Goal: Communication & Community: Answer question/provide support

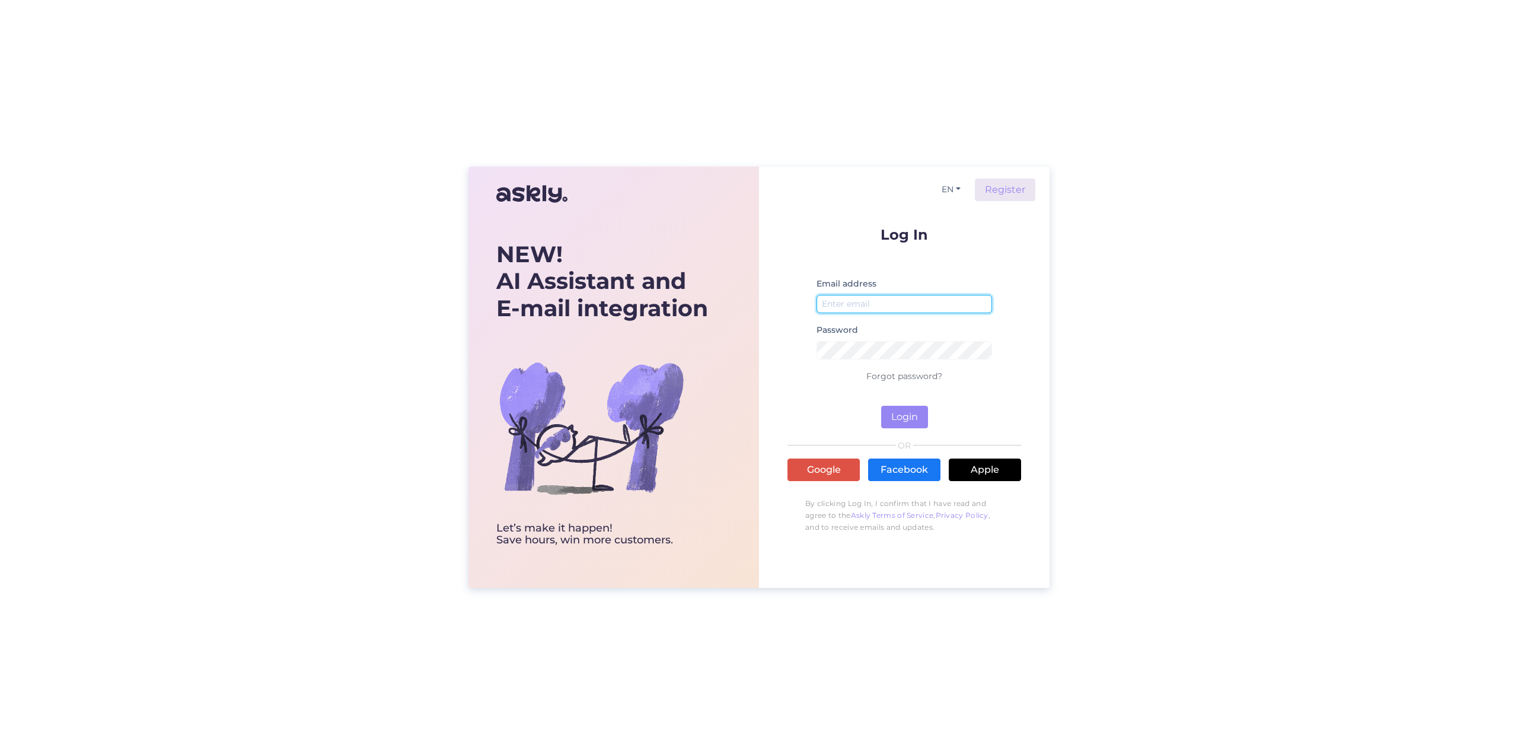
click at [847, 304] on input "email" at bounding box center [905, 304] width 176 height 18
type input "[EMAIL_ADDRESS][DOMAIN_NAME]"
click at [912, 419] on button "Login" at bounding box center [904, 417] width 47 height 23
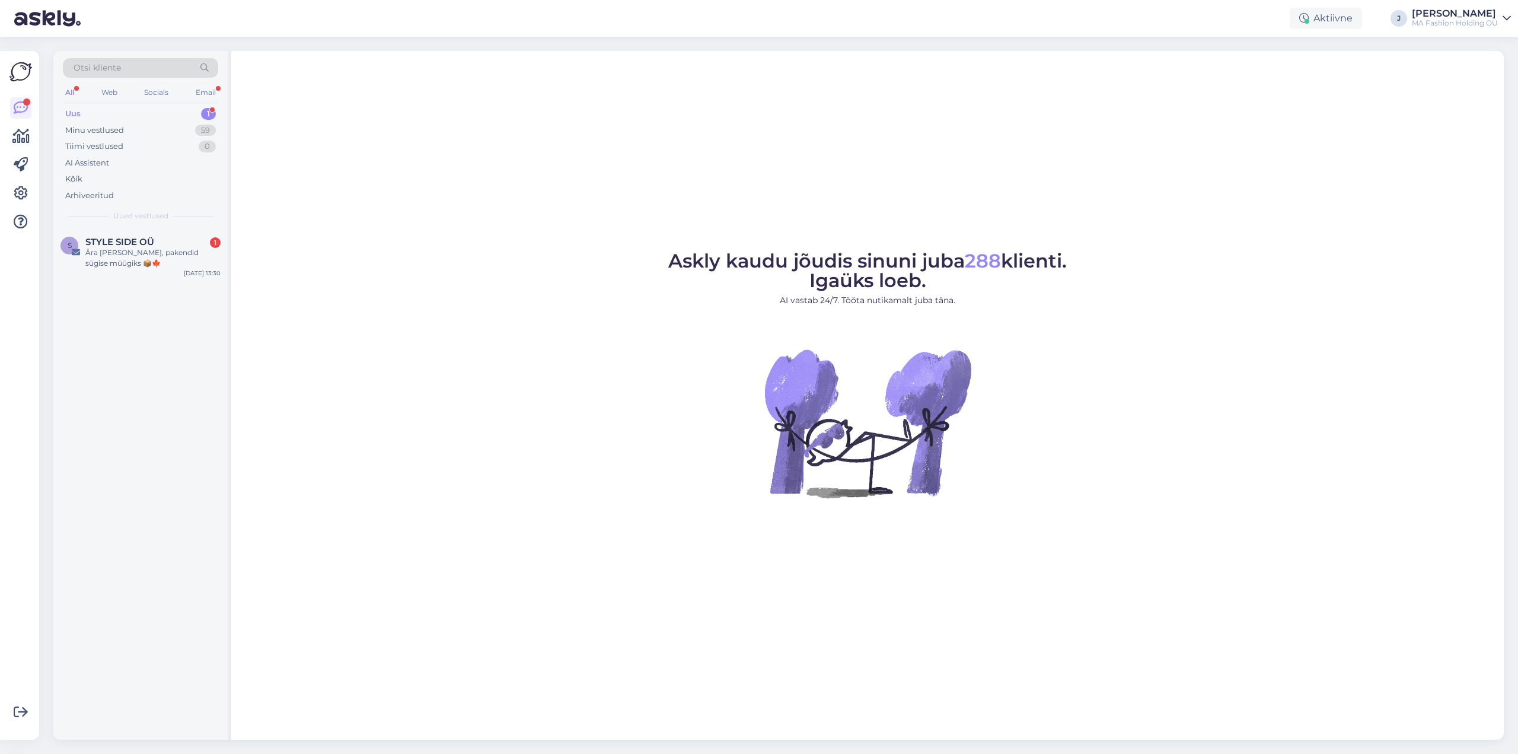
click at [115, 72] on span "Otsi kliente" at bounding box center [97, 68] width 47 height 12
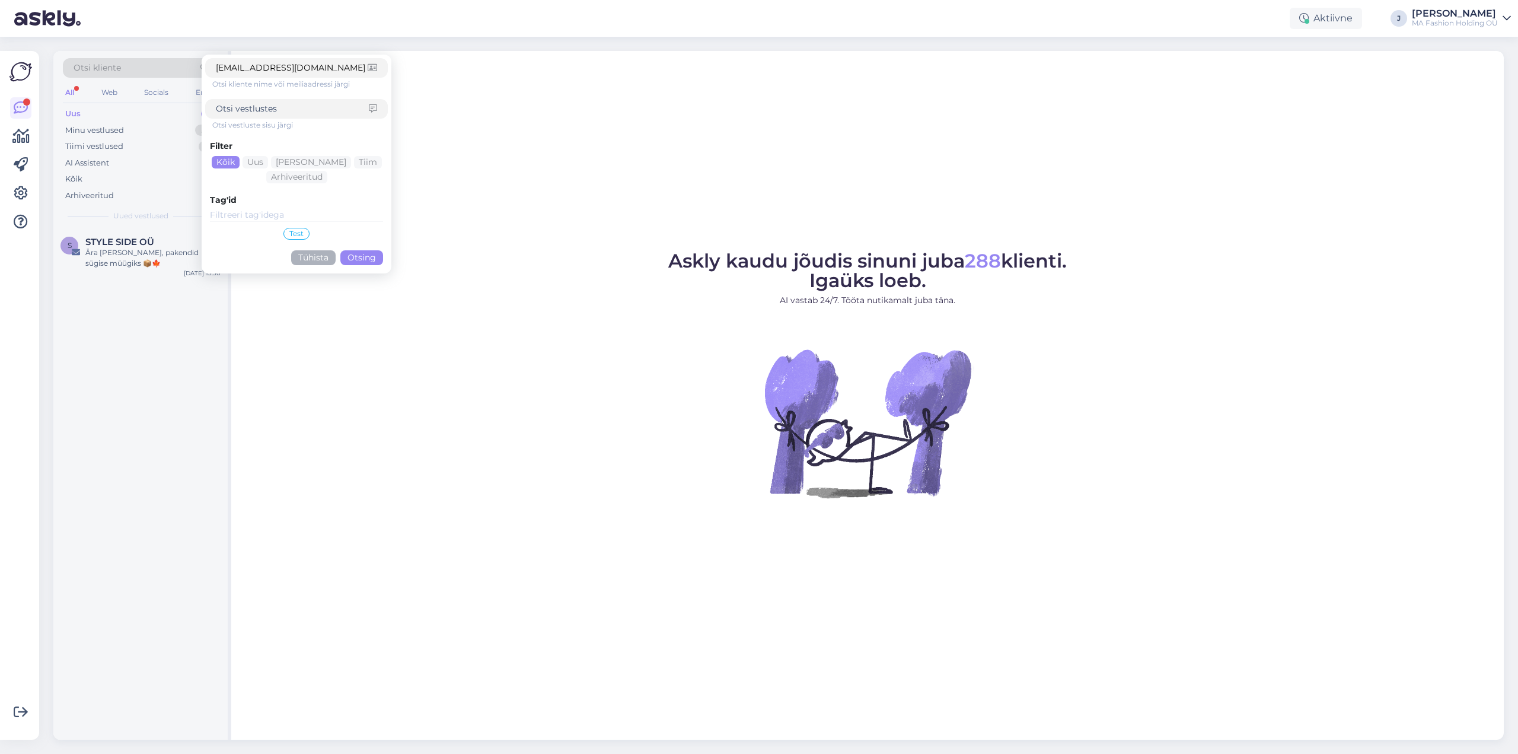
type input "[EMAIL_ADDRESS][DOMAIN_NAME]"
click at [358, 259] on button "Otsing" at bounding box center [361, 257] width 43 height 15
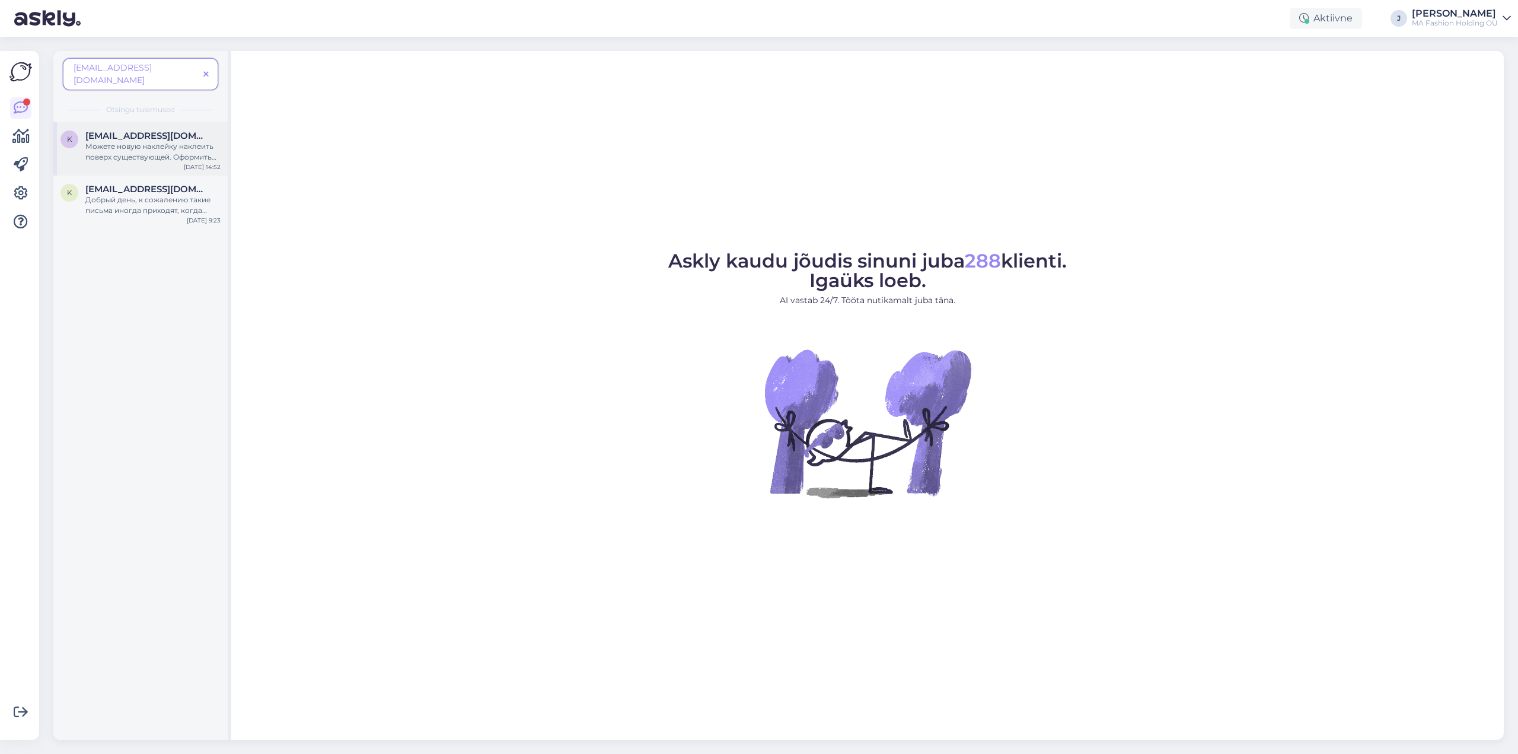
click at [149, 141] on div "Можете новую наклейку наклеить поверх существующей. Оформить посылку можете онл…" at bounding box center [152, 151] width 135 height 21
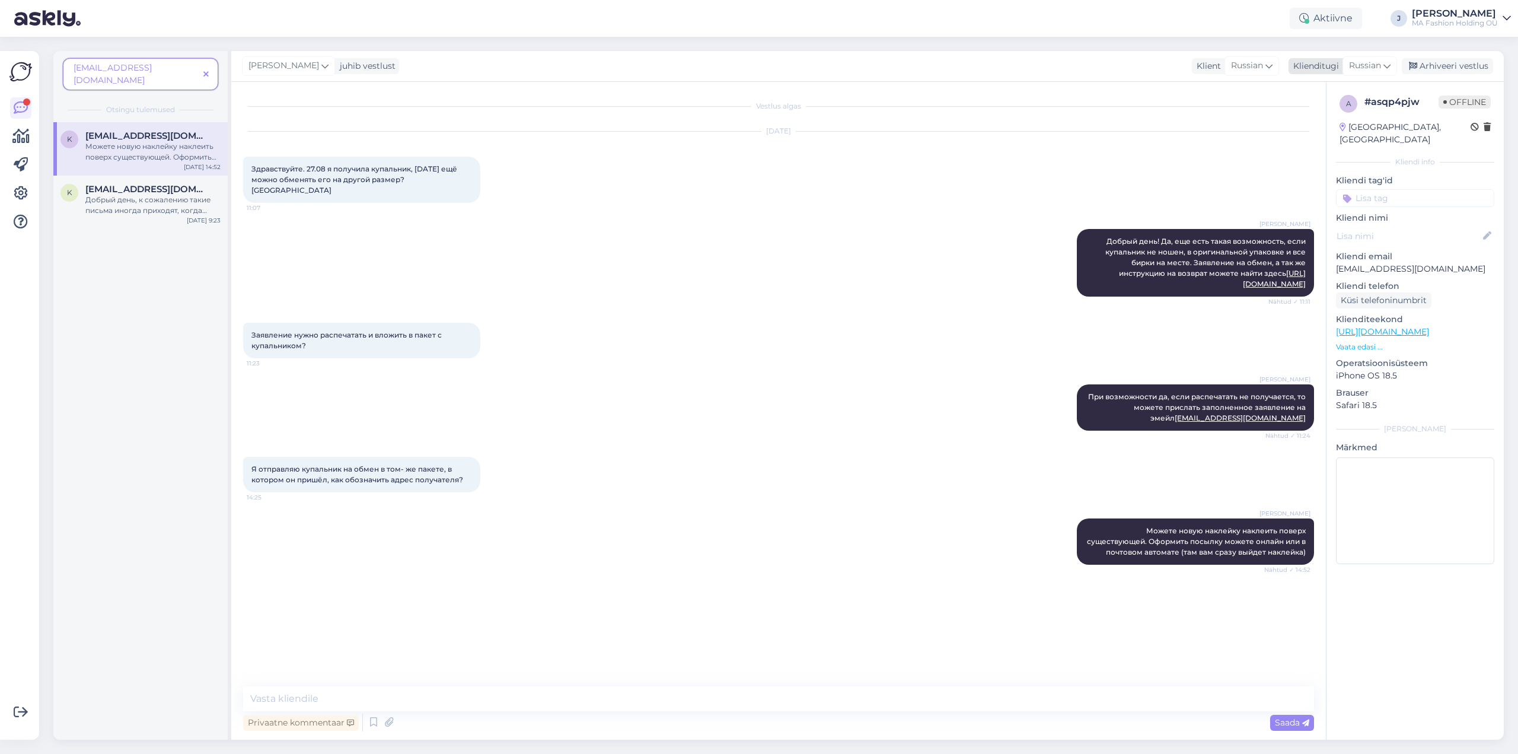
click at [1364, 67] on span "Russian" at bounding box center [1365, 65] width 32 height 13
type input "EST"
click at [1322, 116] on link "Estonian" at bounding box center [1343, 118] width 130 height 19
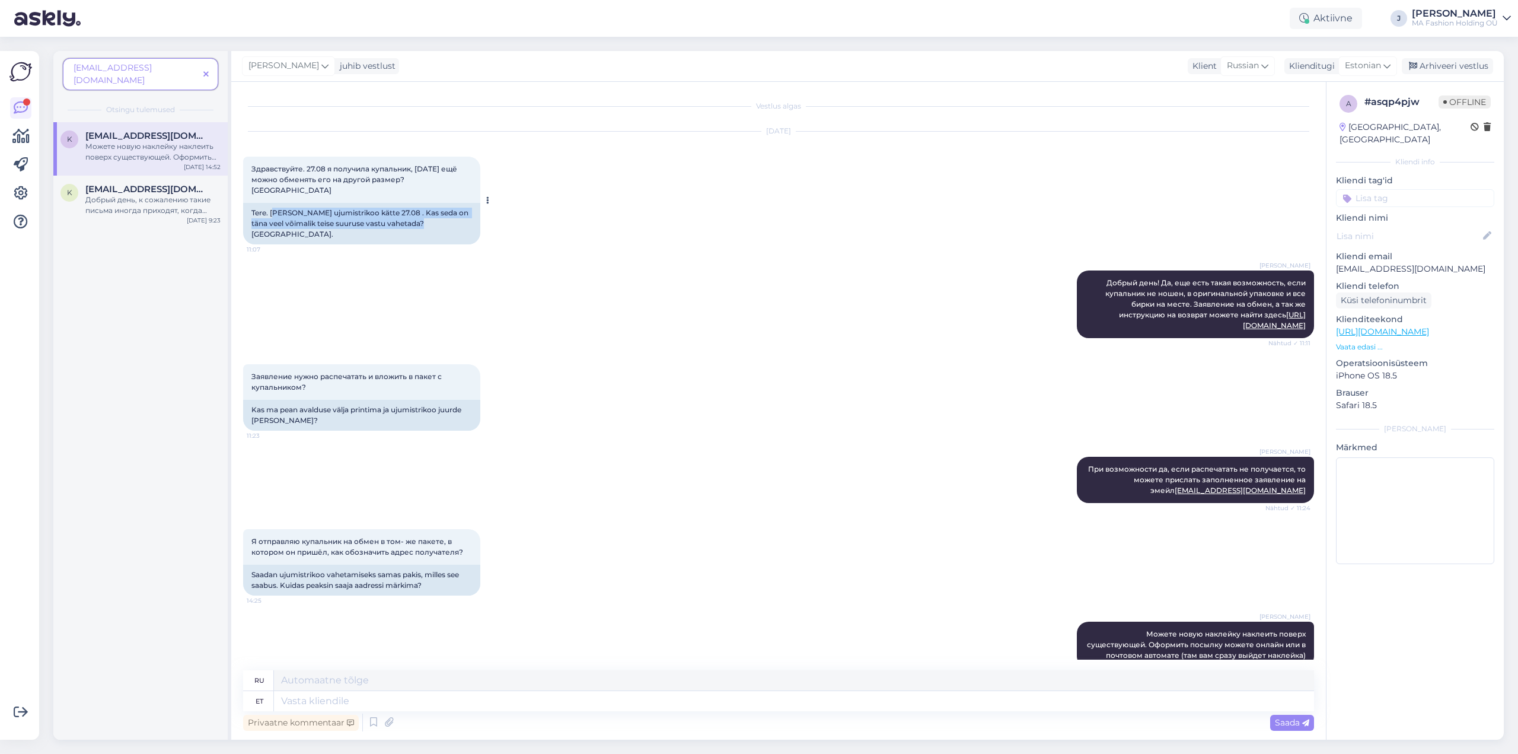
drag, startPoint x: 274, startPoint y: 193, endPoint x: 426, endPoint y: 214, distance: 153.9
click at [426, 214] on div "Tere. [PERSON_NAME] ujumistrikoo kätte 27.08 . Kas seda on täna veel võimalik t…" at bounding box center [361, 224] width 237 height 42
drag, startPoint x: 300, startPoint y: 207, endPoint x: 393, endPoint y: 218, distance: 94.3
click at [393, 218] on div "Tere. [PERSON_NAME] ujumistrikoo kätte 27.08 . Kas seda on täna veel võimalik t…" at bounding box center [361, 224] width 237 height 42
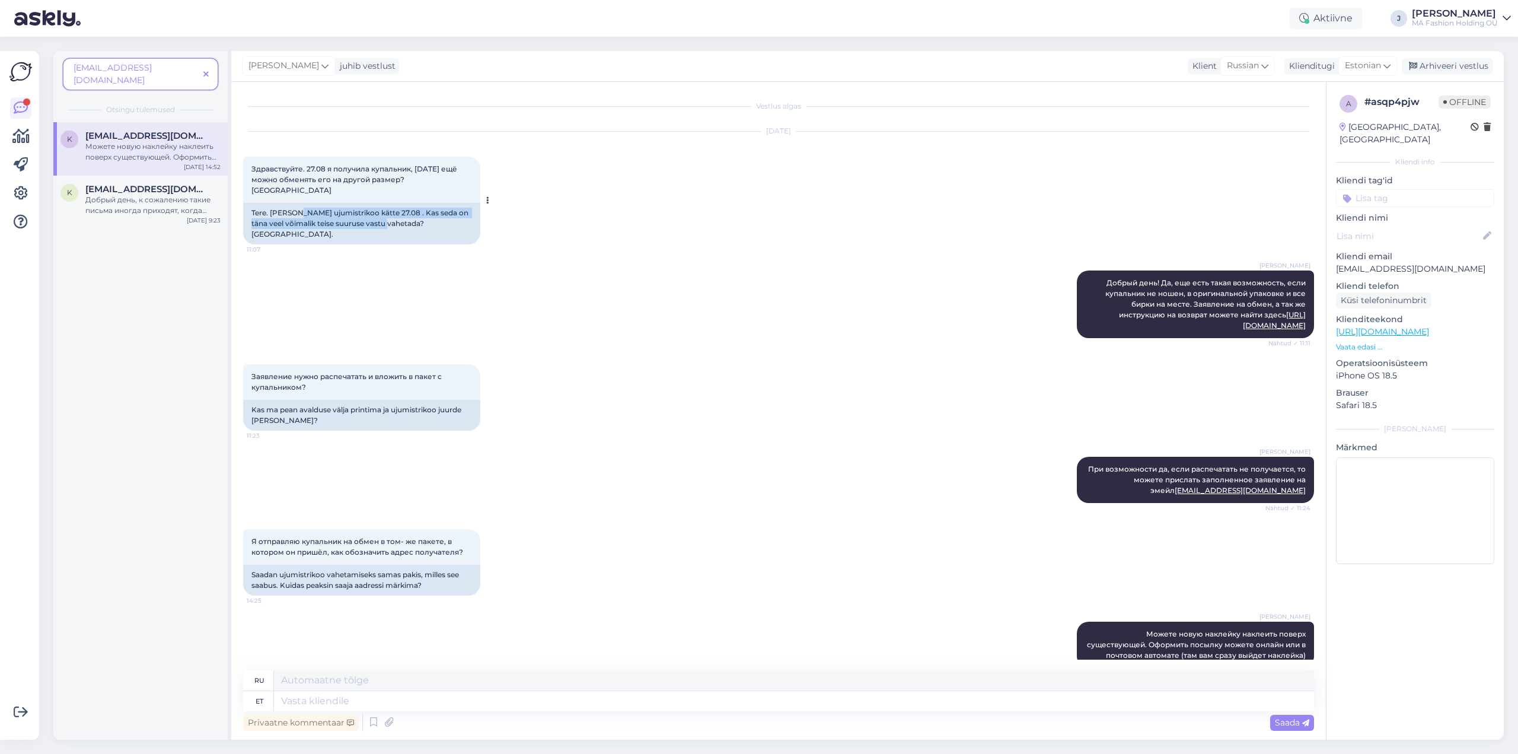
click at [393, 218] on div "Tere. [PERSON_NAME] ujumistrikoo kätte 27.08 . Kas seda on täna veel võimalik t…" at bounding box center [361, 224] width 237 height 42
drag, startPoint x: 259, startPoint y: 390, endPoint x: 324, endPoint y: 405, distance: 66.3
click at [324, 405] on div "Kas ma pean avalduse välja printima ja ujumistrikoo juurde [PERSON_NAME]?" at bounding box center [361, 415] width 237 height 31
drag, startPoint x: 285, startPoint y: 552, endPoint x: 388, endPoint y: 570, distance: 104.7
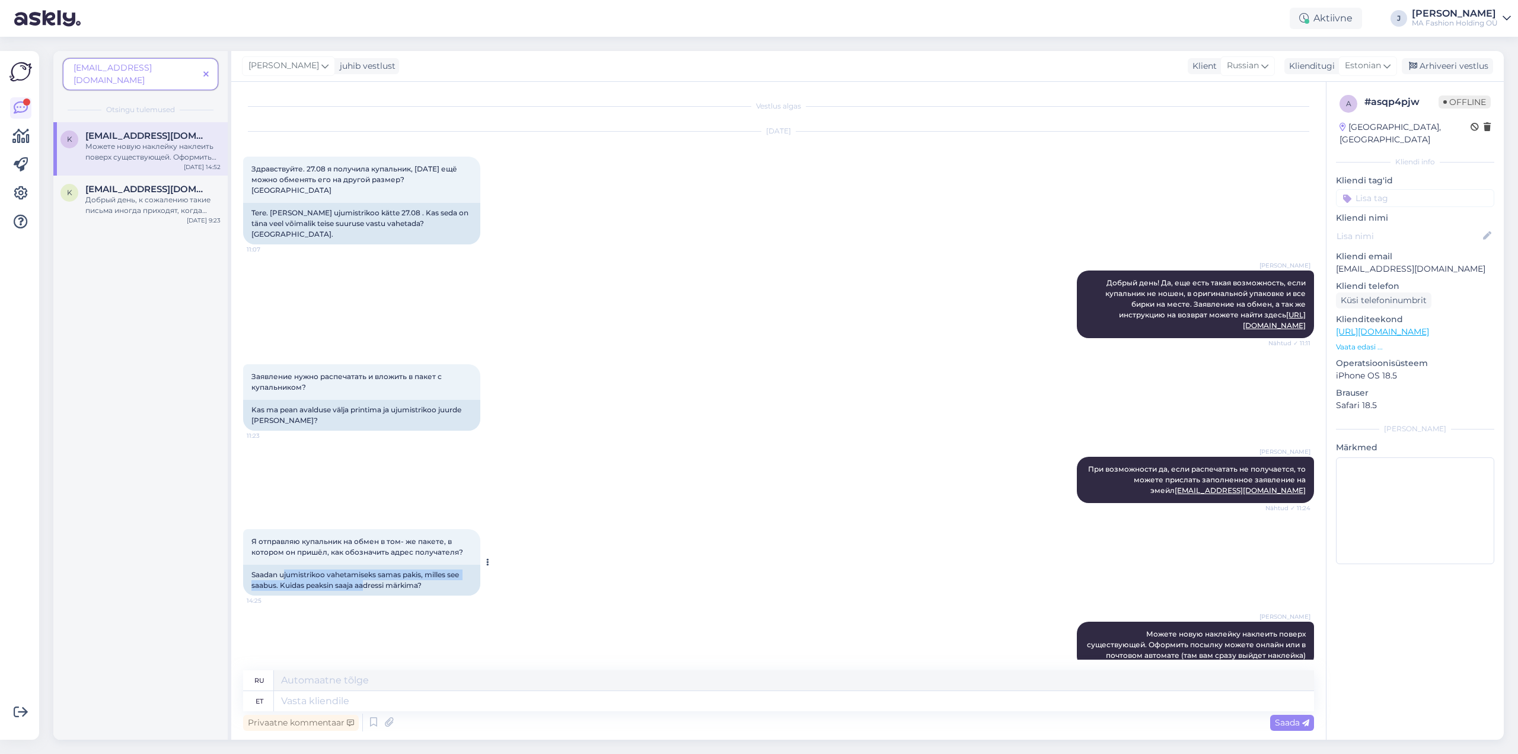
click at [388, 570] on div "Saadan ujumistrikoo vahetamiseks samas pakis, milles see saabus. Kuidas peaksin…" at bounding box center [361, 580] width 237 height 31
click at [389, 570] on div "Saadan ujumistrikoo vahetamiseks samas pakis, milles see saabus. Kuidas peaksin…" at bounding box center [361, 580] width 237 height 31
click at [149, 184] on span "[EMAIL_ADDRESS][DOMAIN_NAME]" at bounding box center [146, 189] width 123 height 11
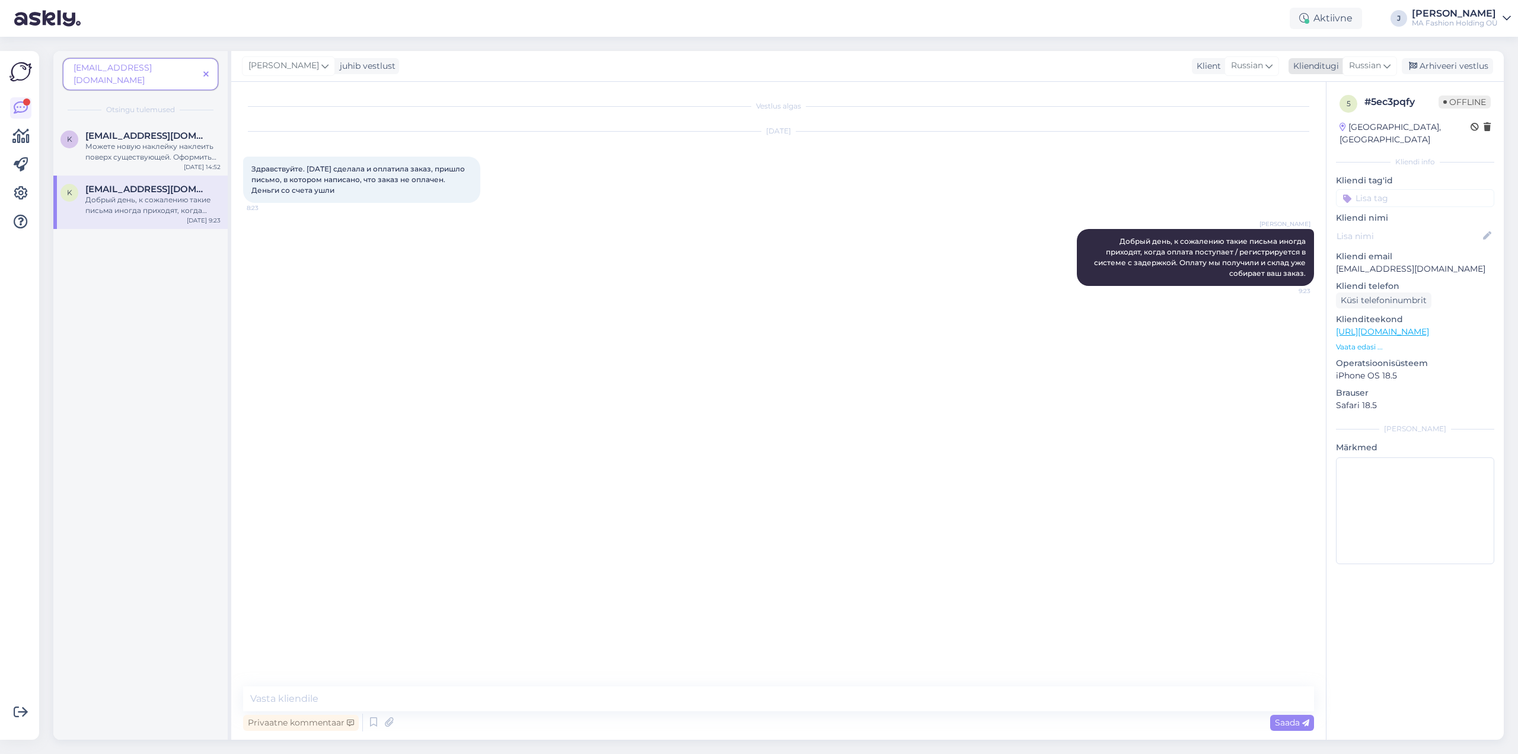
click at [1366, 69] on span "Russian" at bounding box center [1365, 65] width 32 height 13
click at [1326, 120] on link "Estonian" at bounding box center [1343, 118] width 130 height 19
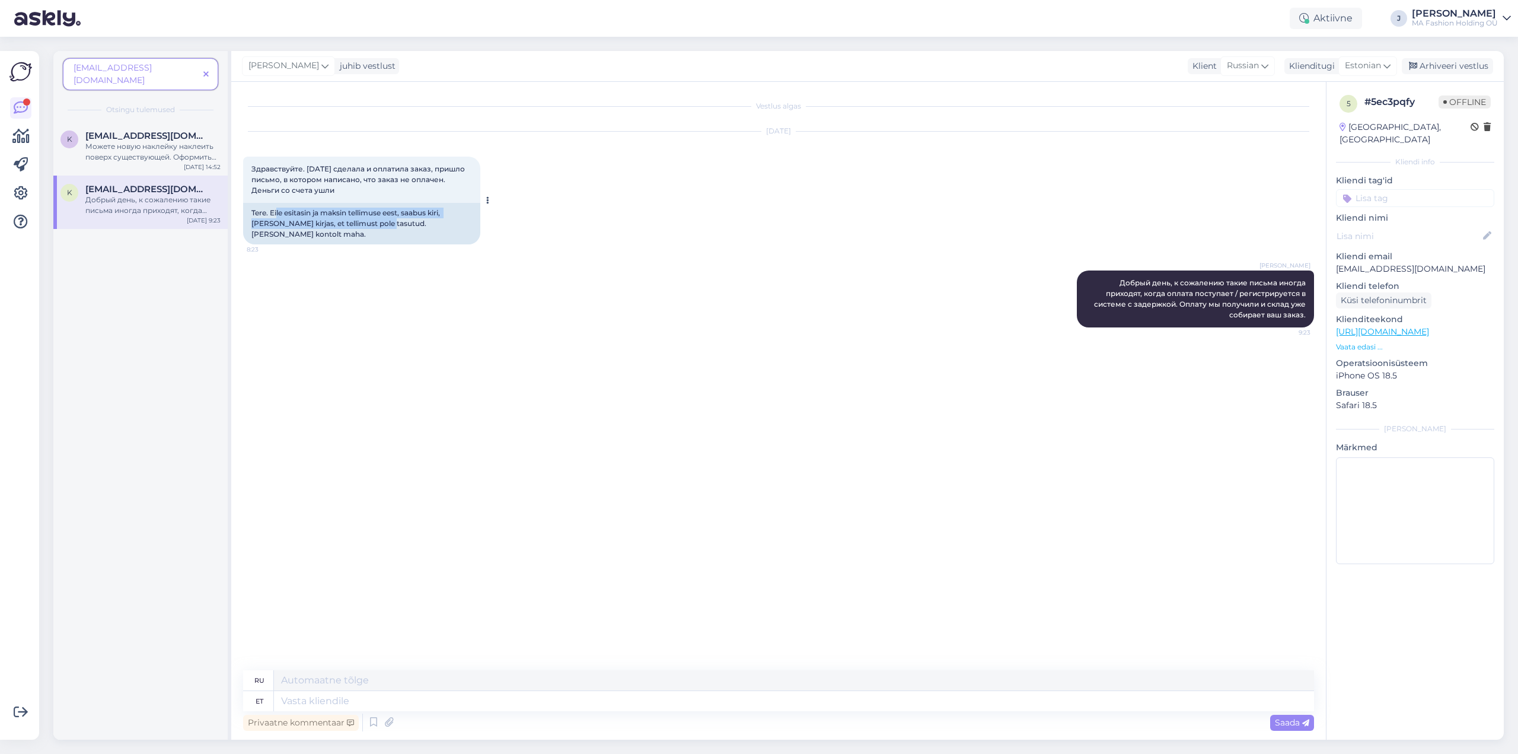
drag, startPoint x: 276, startPoint y: 216, endPoint x: 360, endPoint y: 219, distance: 83.7
click at [360, 219] on div "Tere. Eile esitasin ja maksin tellimuse eest, saabus kiri, [PERSON_NAME] kirjas…" at bounding box center [361, 224] width 237 height 42
drag, startPoint x: 274, startPoint y: 222, endPoint x: 368, endPoint y: 219, distance: 93.7
click at [368, 219] on div "Tere. Eile esitasin ja maksin tellimuse eest, saabus kiri, [PERSON_NAME] kirjas…" at bounding box center [361, 224] width 237 height 42
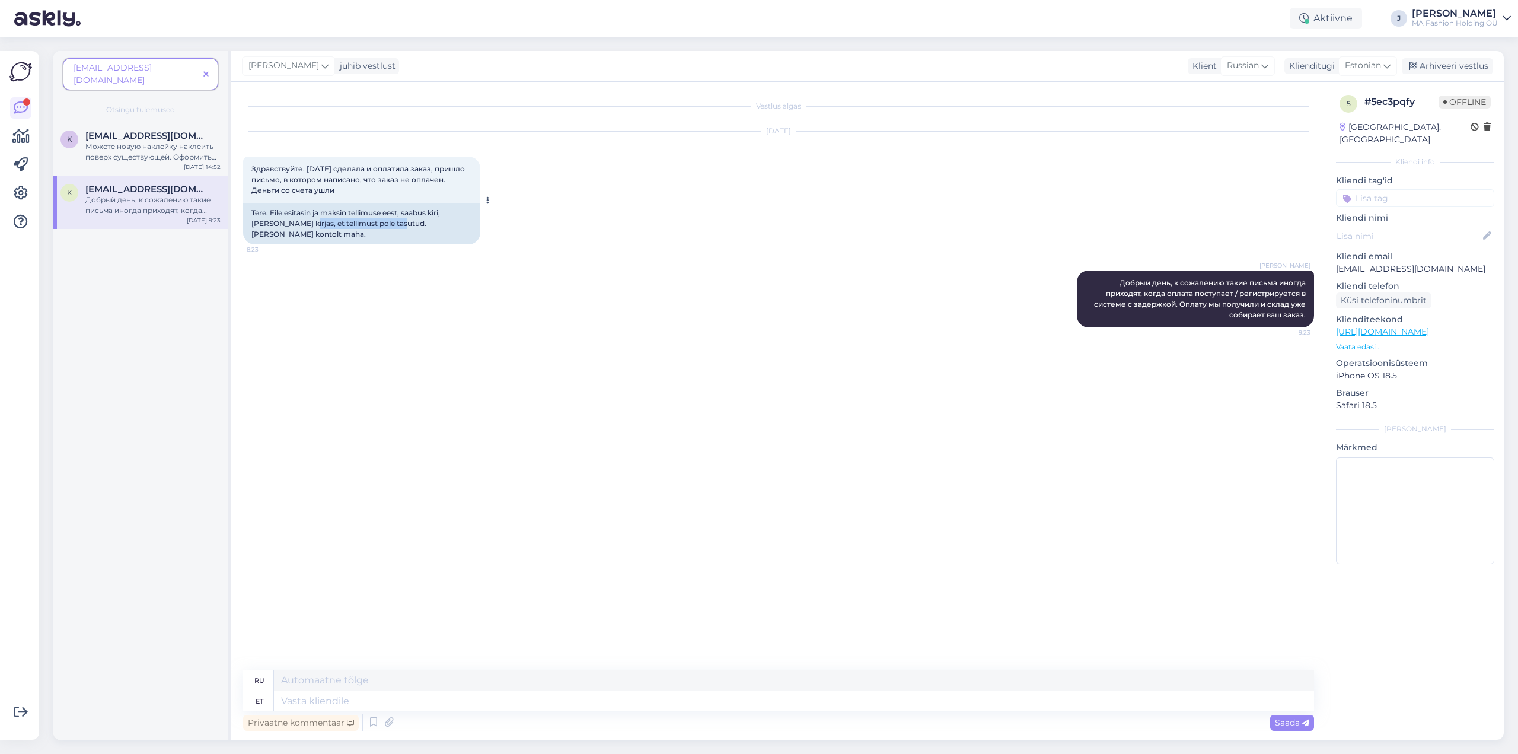
click at [368, 219] on div "Tere. Eile esitasin ja maksin tellimuse eest, saabus kiri, [PERSON_NAME] kirjas…" at bounding box center [361, 224] width 237 height 42
drag, startPoint x: 413, startPoint y: 226, endPoint x: 431, endPoint y: 229, distance: 18.6
click at [432, 228] on div "Tere. Eile esitasin ja maksin tellimuse eest, saabus kiri, [PERSON_NAME] kirjas…" at bounding box center [361, 224] width 237 height 42
click at [127, 141] on div "Можете новую наклейку наклеить поверх существующей. Оформить посылку можете онл…" at bounding box center [152, 151] width 135 height 21
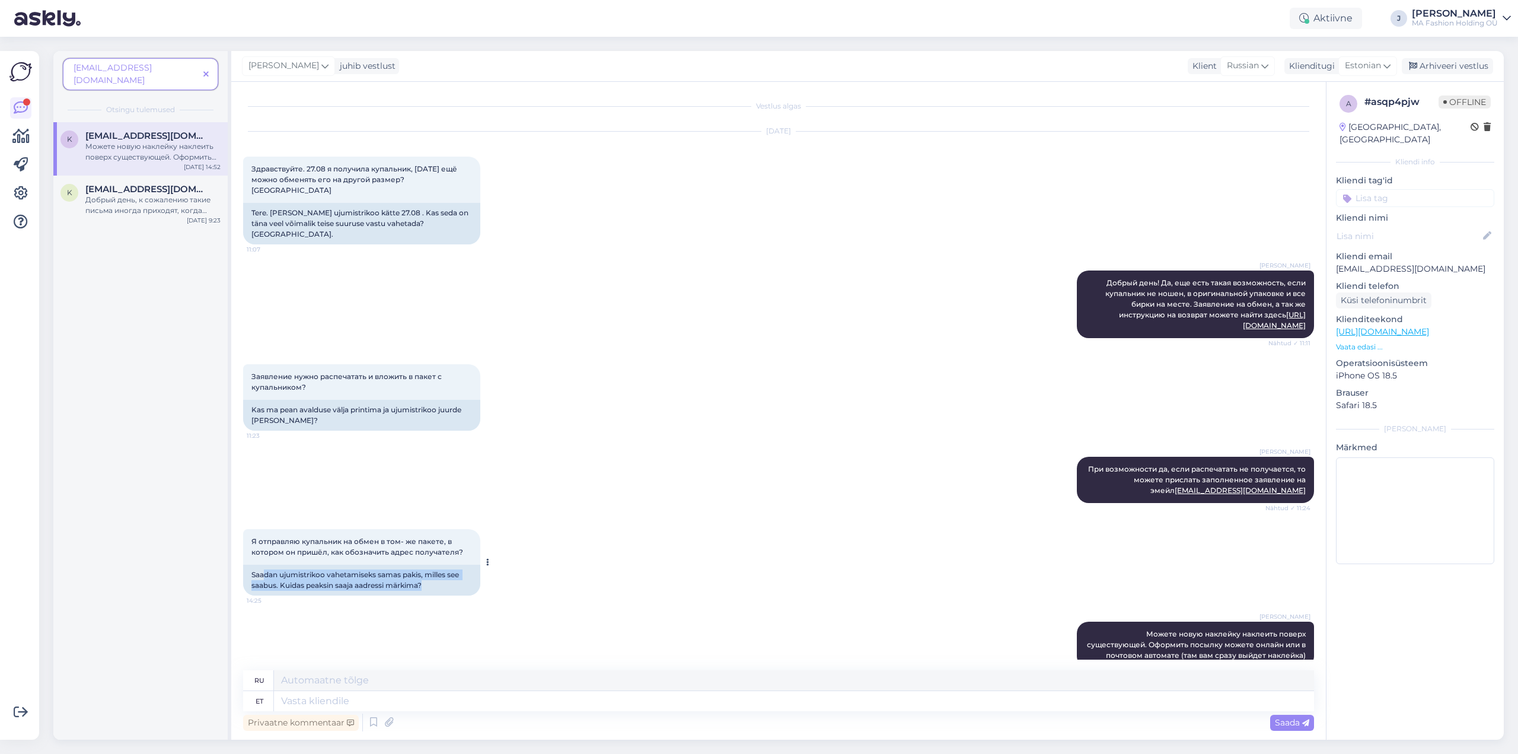
drag, startPoint x: 265, startPoint y: 550, endPoint x: 432, endPoint y: 566, distance: 168.6
click at [432, 566] on div "Saadan ujumistrikoo vahetamiseks samas pakis, milles see saabus. Kuidas peaksin…" at bounding box center [361, 580] width 237 height 31
drag, startPoint x: 438, startPoint y: 566, endPoint x: 240, endPoint y: 558, distance: 198.3
click at [240, 558] on div "Vestlus algas [DATE] Здравствуйте. 27.08 я получила купальник, [DATE] ещё можно…" at bounding box center [778, 411] width 1095 height 658
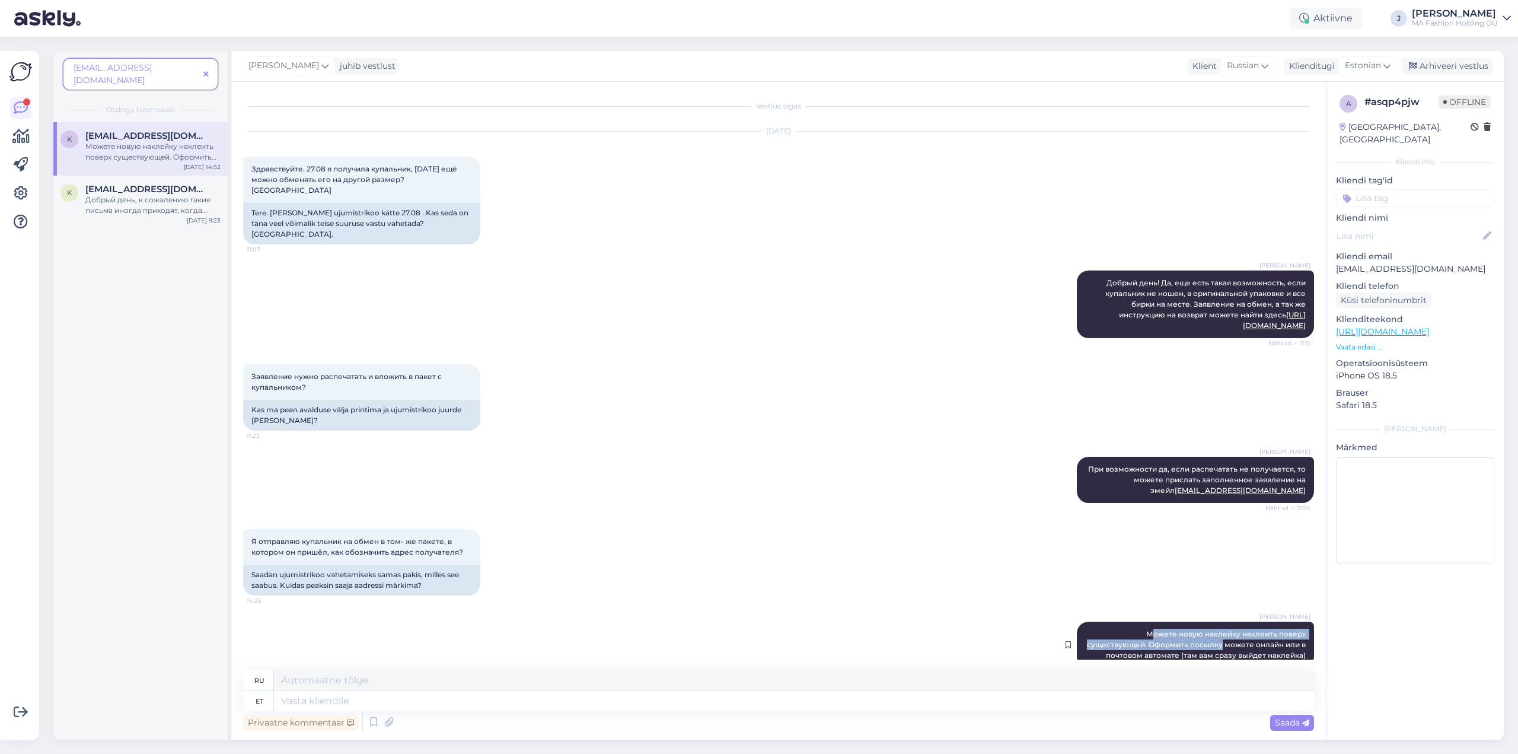
drag, startPoint x: 1095, startPoint y: 610, endPoint x: 1188, endPoint y: 621, distance: 93.7
click at [1188, 629] on span "Можете новую наклейку наклеить поверх существующей. Оформить посылку можете онл…" at bounding box center [1197, 644] width 221 height 30
drag, startPoint x: 260, startPoint y: 389, endPoint x: 298, endPoint y: 403, distance: 40.3
click at [298, 403] on div "Kas ma pean avalduse välja printima ja ujumistrikoo juurde [PERSON_NAME]?" at bounding box center [361, 415] width 237 height 31
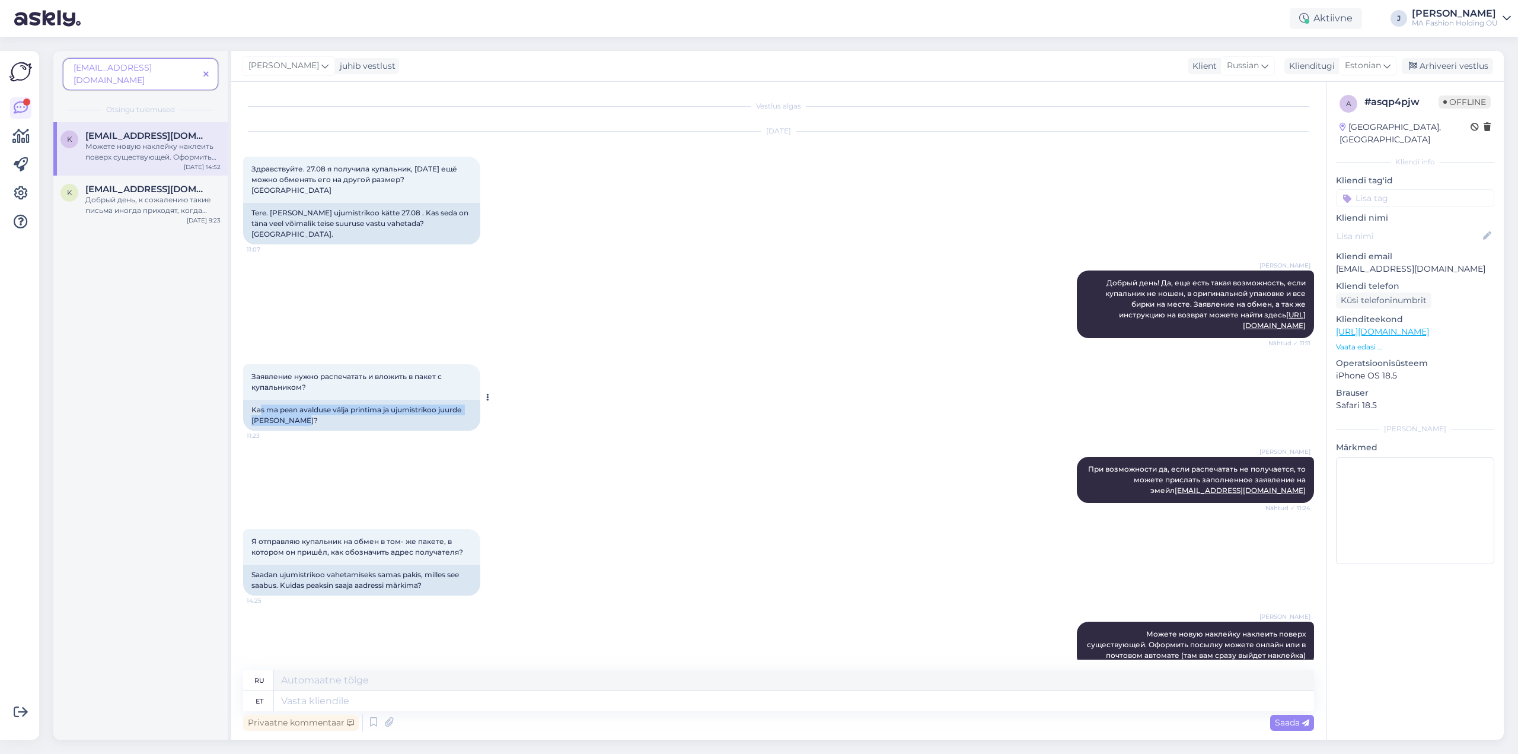
click at [298, 403] on div "Kas ma pean avalduse välja printima ja ujumistrikoo juurde [PERSON_NAME]?" at bounding box center [361, 415] width 237 height 31
